Goal: Contribute content: Add original content to the website for others to see

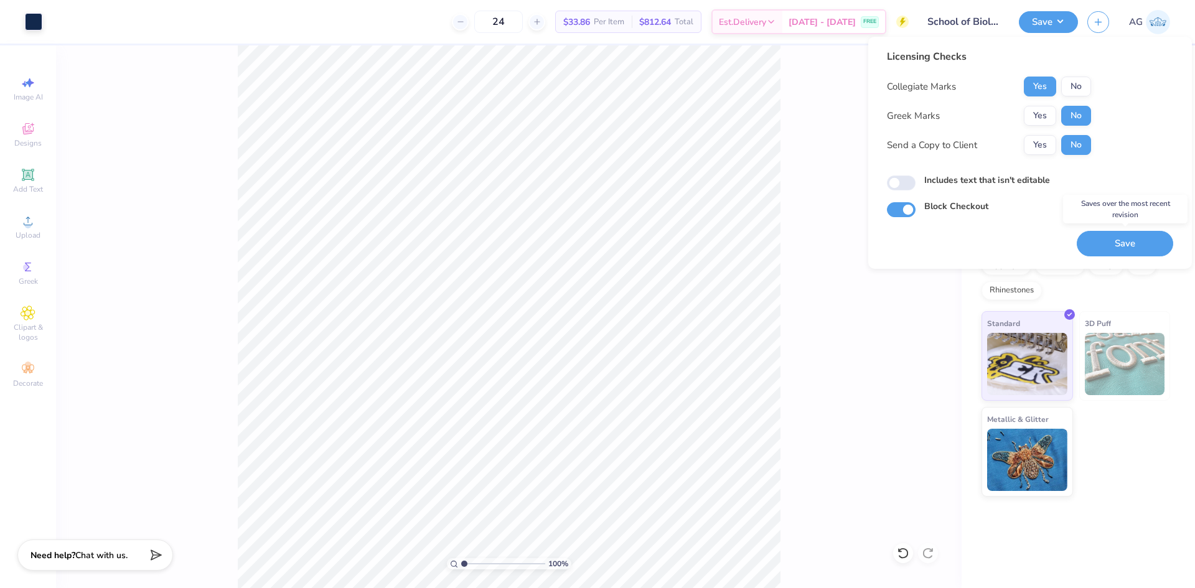
drag, startPoint x: 1151, startPoint y: 240, endPoint x: 1071, endPoint y: 238, distance: 80.3
click at [1151, 240] on button "Save" at bounding box center [1124, 244] width 96 height 26
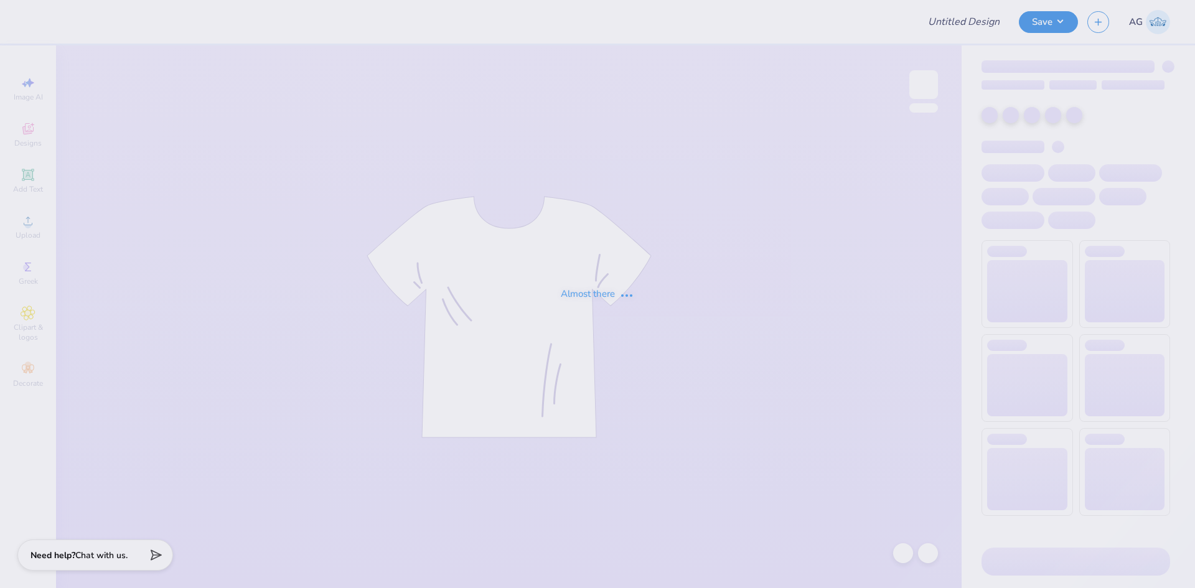
type input "SSA UVA"
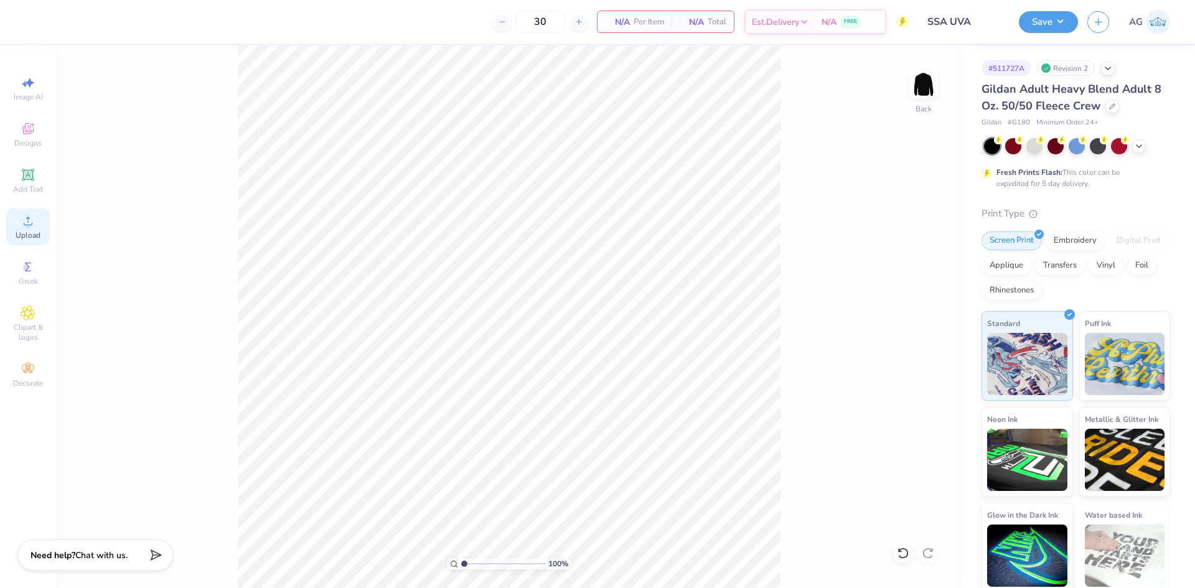
click at [24, 235] on span "Upload" at bounding box center [28, 235] width 25 height 10
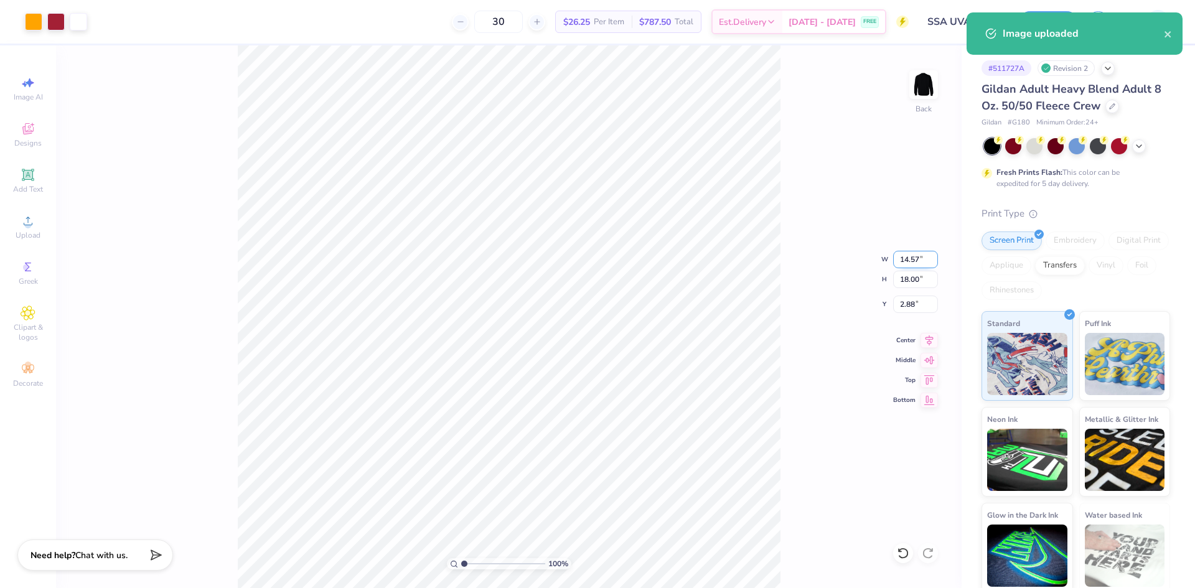
click at [901, 258] on input "14.57" at bounding box center [915, 259] width 45 height 17
type input "9"
type input "10.00"
type input "12.35"
click at [916, 310] on input "5.70" at bounding box center [915, 304] width 45 height 17
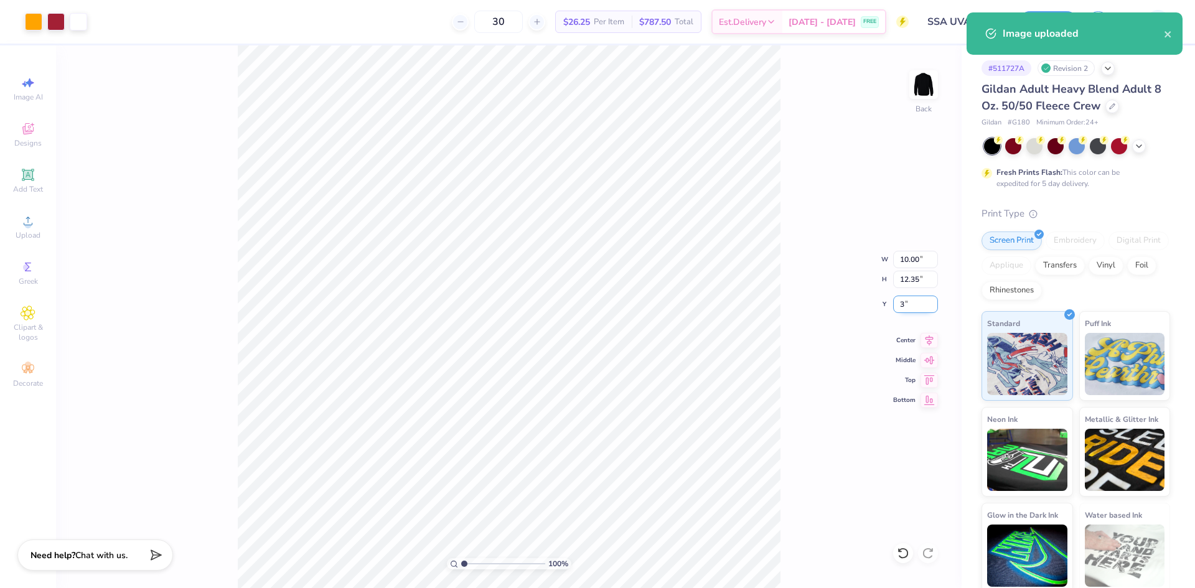
type input "3.00"
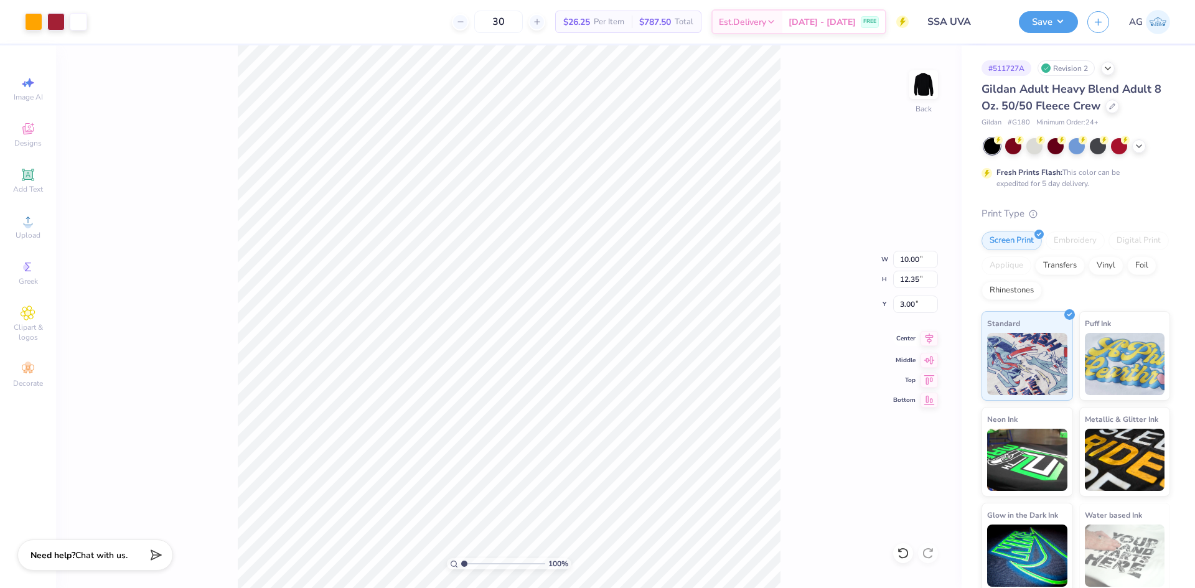
click at [935, 340] on icon at bounding box center [928, 338] width 17 height 15
type input "8.98"
type input "1.15"
type input "13.89"
click at [555, 452] on li "Group" at bounding box center [560, 451] width 98 height 24
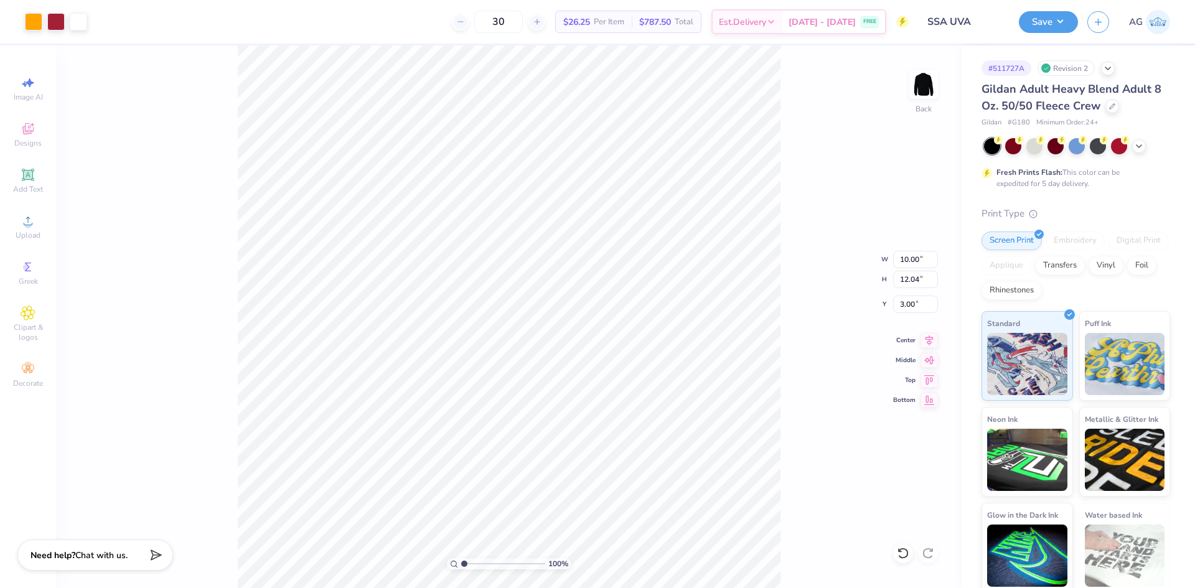
click at [851, 305] on div "100 % Back W 10.00 10.00 " H 12.04 12.04 " Y 3.00 3.00 " Center Middle Top Bott…" at bounding box center [508, 316] width 905 height 543
click at [1046, 30] on button "Save" at bounding box center [1048, 22] width 59 height 22
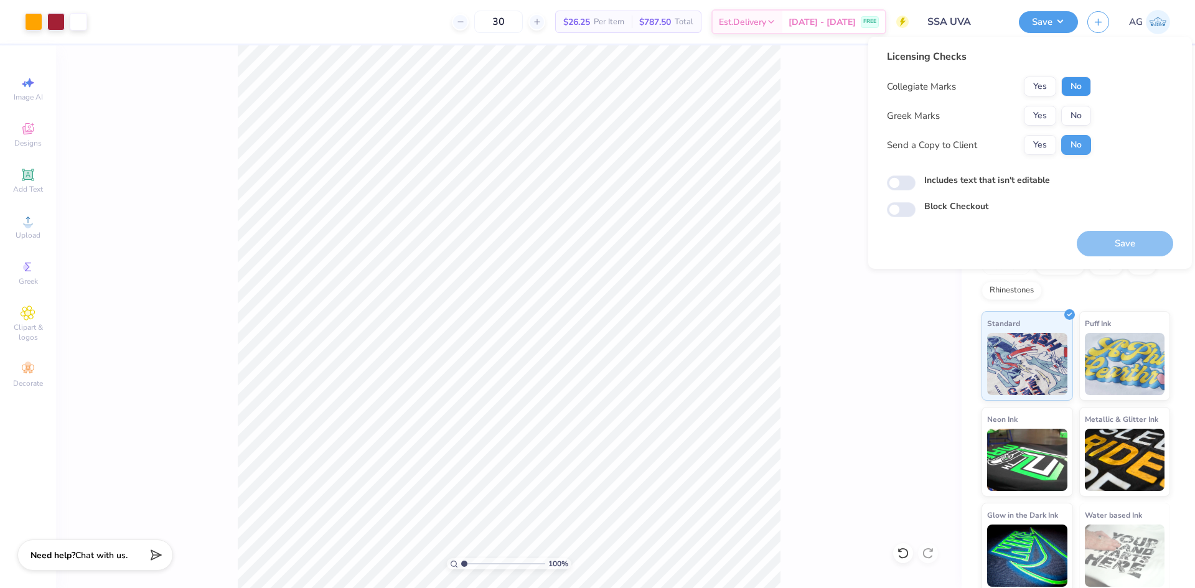
click at [1081, 85] on button "No" at bounding box center [1076, 87] width 30 height 20
click at [1077, 116] on button "No" at bounding box center [1076, 116] width 30 height 20
click at [921, 178] on div "Includes text that isn't editable" at bounding box center [1030, 181] width 286 height 14
click at [905, 185] on input "Includes text that isn't editable" at bounding box center [901, 182] width 29 height 15
checkbox input "true"
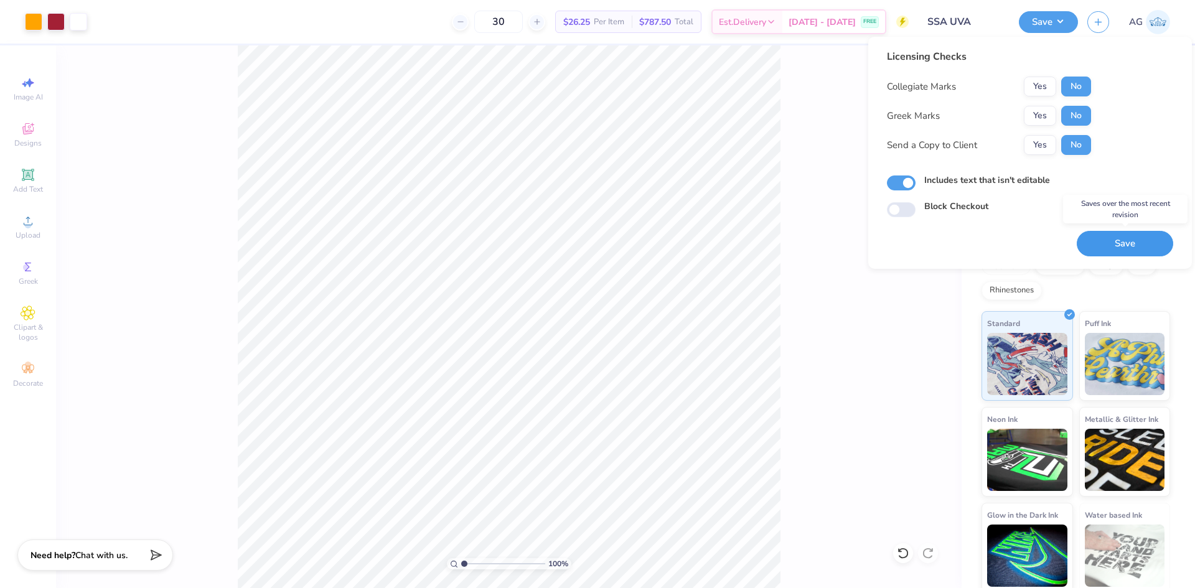
click at [1122, 237] on button "Save" at bounding box center [1124, 244] width 96 height 26
